Goal: Task Accomplishment & Management: Use online tool/utility

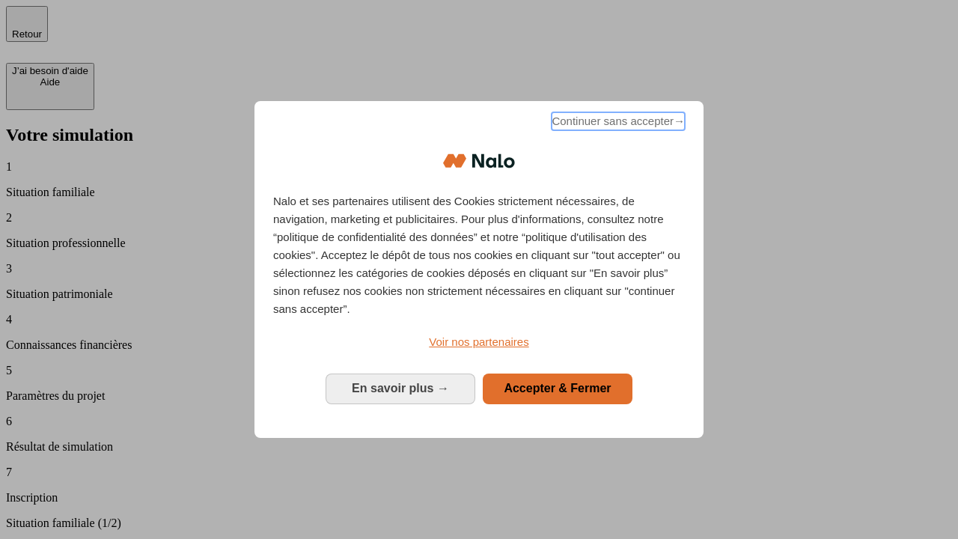
click at [617, 124] on span "Continuer sans accepter →" at bounding box center [618, 121] width 133 height 18
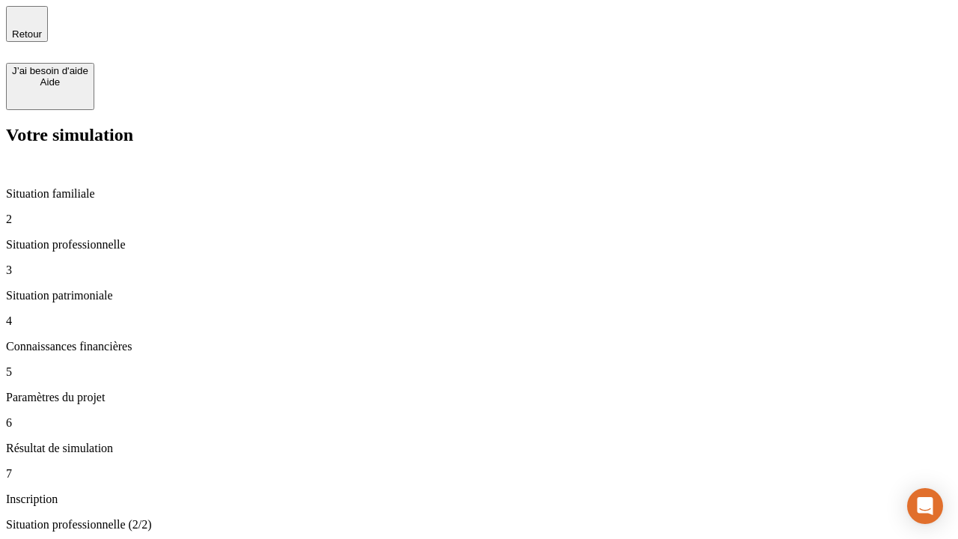
type input "30 000"
